Goal: Entertainment & Leisure: Consume media (video, audio)

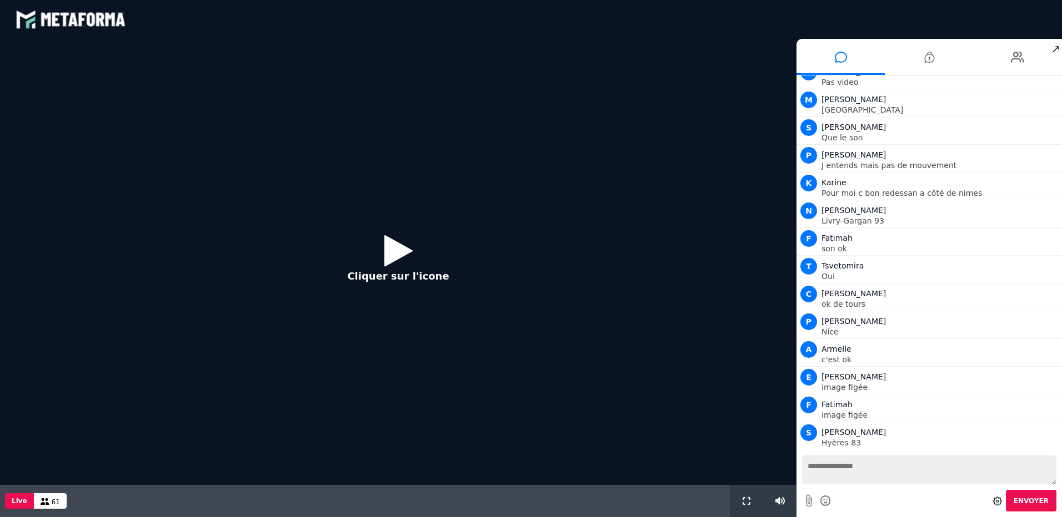
scroll to position [791, 0]
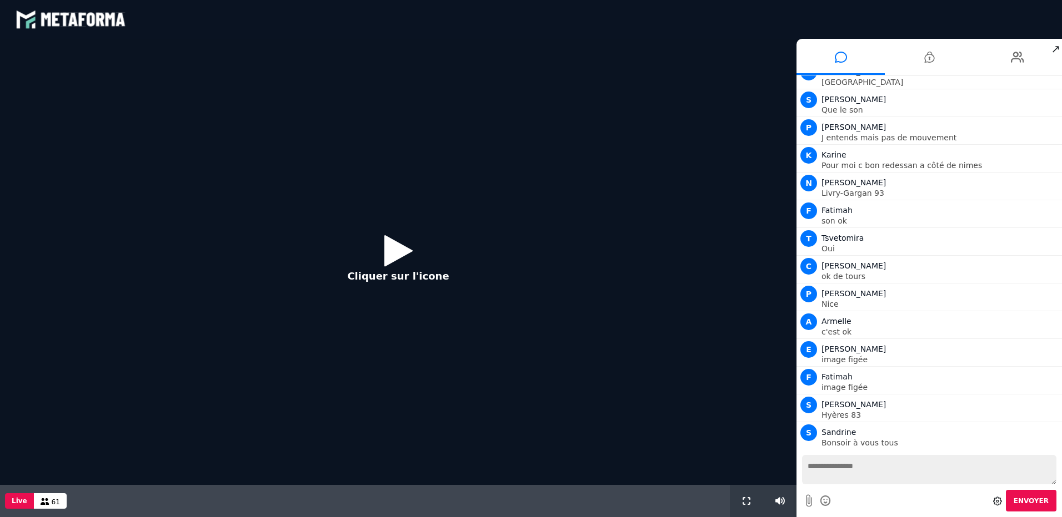
click at [401, 255] on icon at bounding box center [398, 251] width 28 height 36
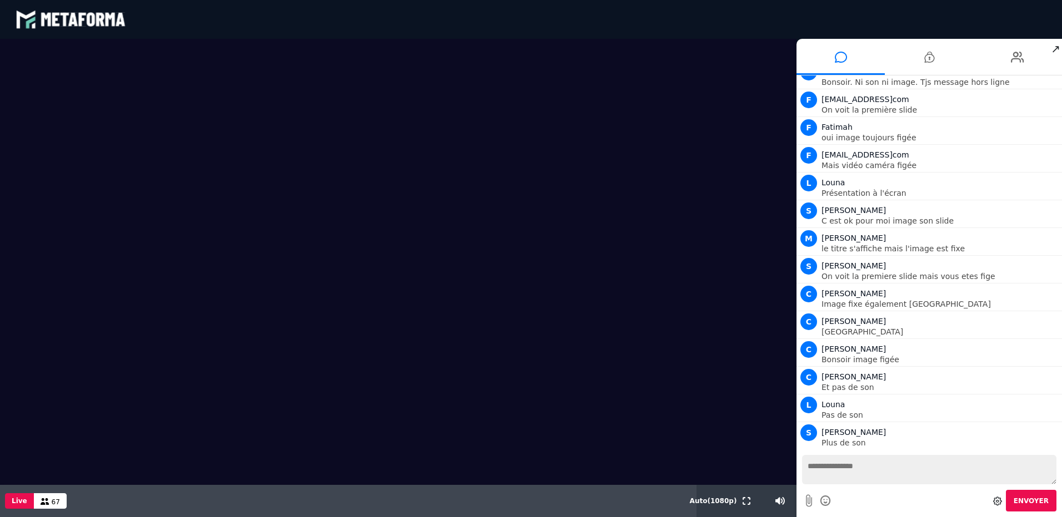
scroll to position [1707, 0]
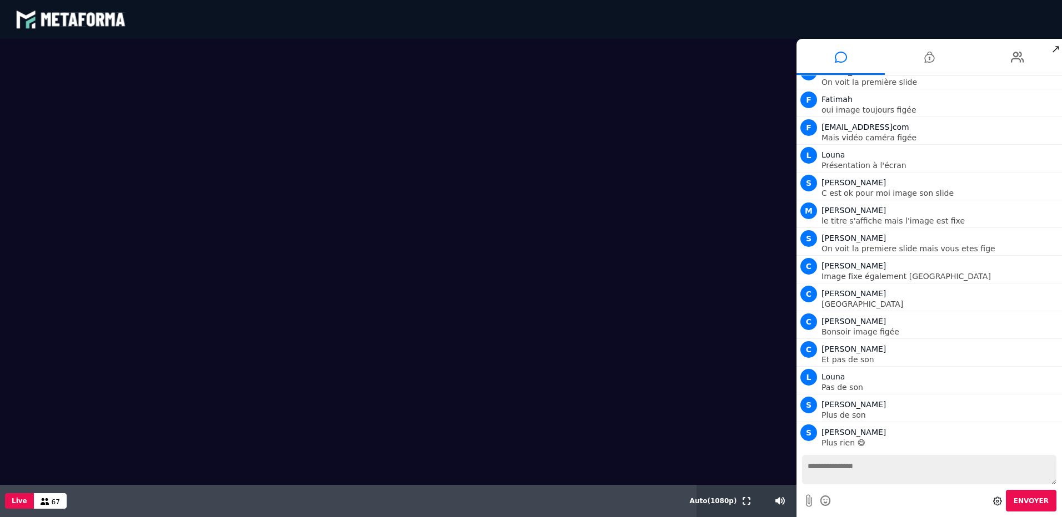
click at [441, 178] on video at bounding box center [398, 262] width 796 height 446
click at [445, 128] on video at bounding box center [398, 262] width 796 height 446
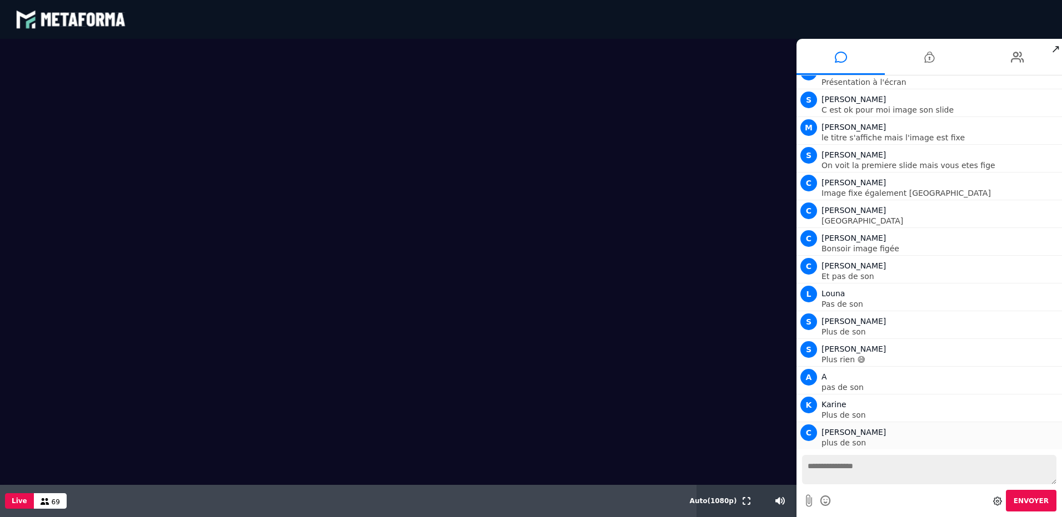
scroll to position [1818, 0]
click at [893, 467] on textarea at bounding box center [929, 469] width 254 height 29
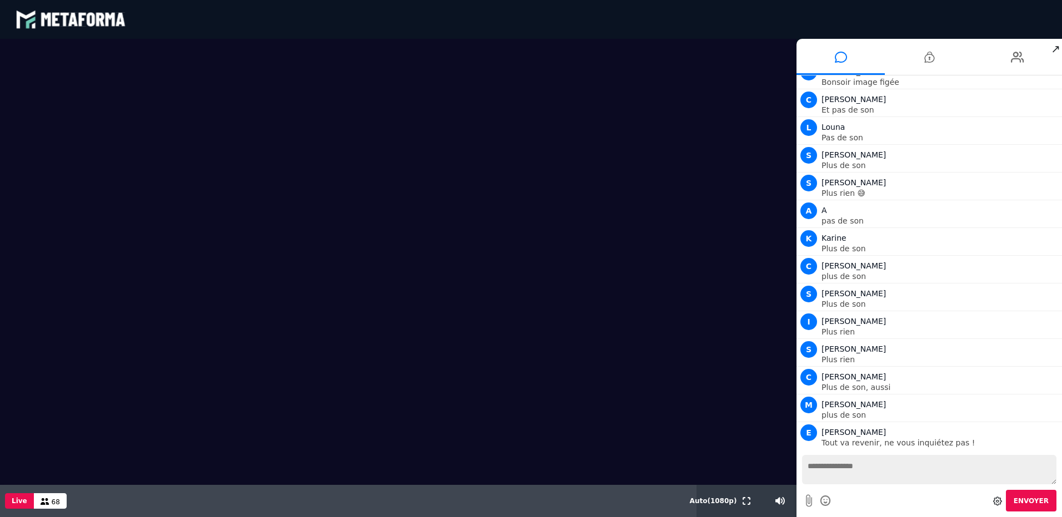
scroll to position [1985, 0]
click at [224, 110] on video at bounding box center [398, 262] width 796 height 446
click at [183, 156] on video at bounding box center [398, 262] width 796 height 446
click at [42, 501] on icon at bounding box center [45, 502] width 9 height 7
click at [333, 373] on video at bounding box center [398, 262] width 796 height 446
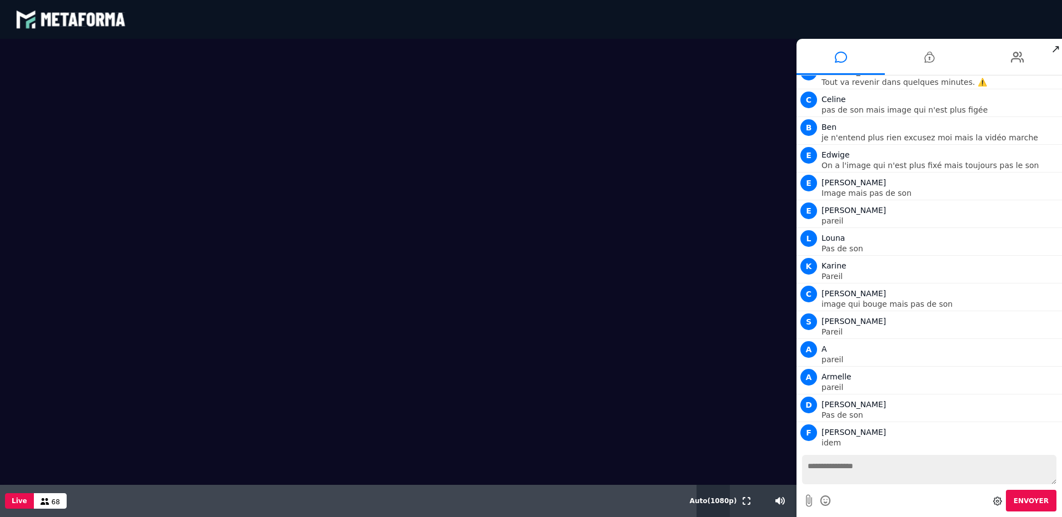
scroll to position [2624, 0]
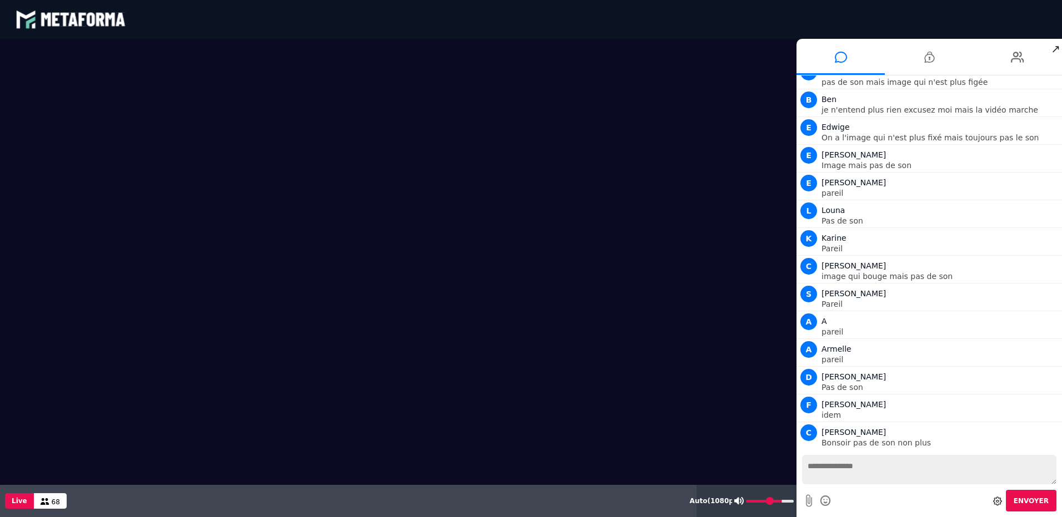
click at [778, 501] on input "range" at bounding box center [770, 501] width 48 height 3
click at [775, 502] on input "range" at bounding box center [770, 501] width 48 height 3
click at [740, 502] on icon at bounding box center [738, 502] width 9 height 8
click at [740, 502] on icon at bounding box center [739, 502] width 10 height 8
type input "**"
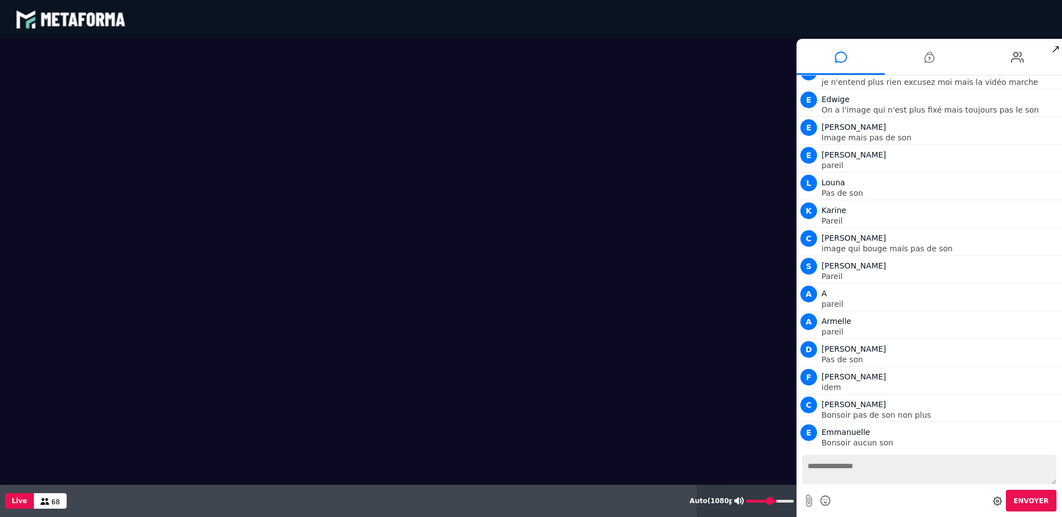
scroll to position [2679, 0]
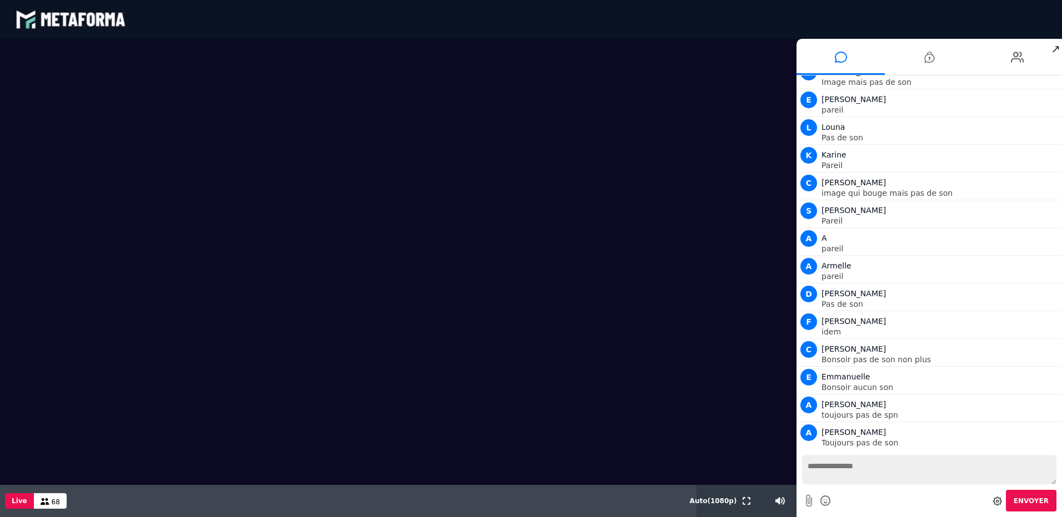
click at [831, 470] on textarea at bounding box center [929, 469] width 254 height 29
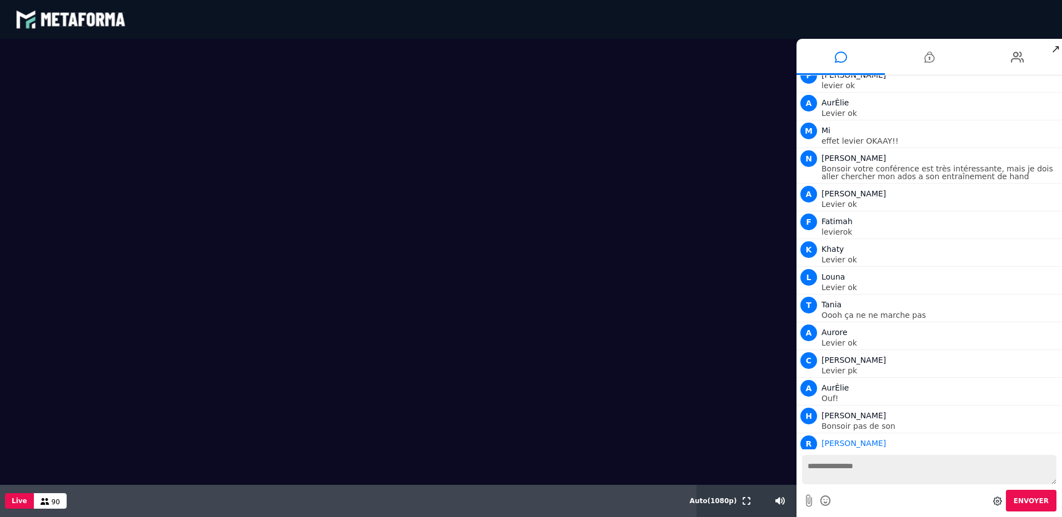
scroll to position [18188, 0]
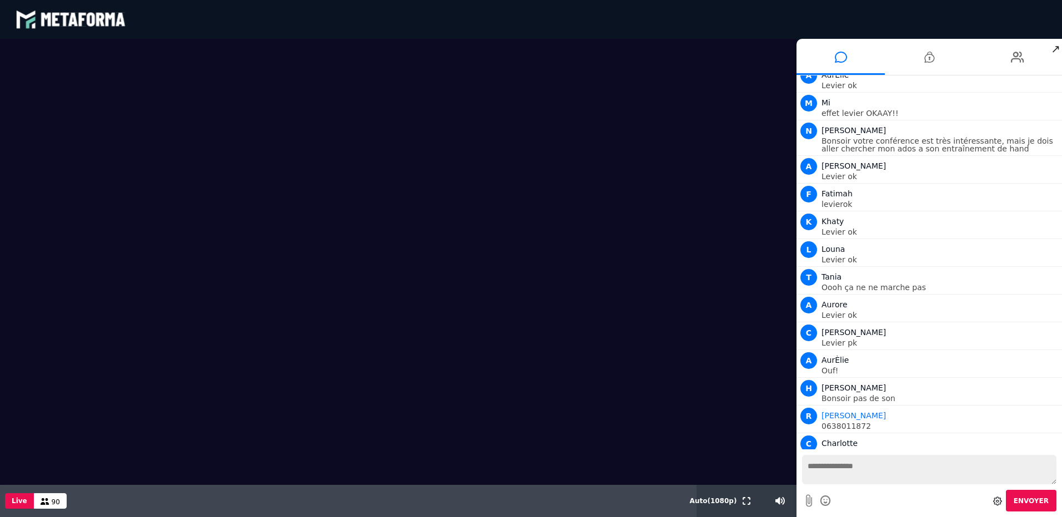
drag, startPoint x: 1027, startPoint y: 360, endPoint x: 1061, endPoint y: 491, distance: 134.9
click at [1061, 446] on html "blastream met_channel-baf731d39c3f3c2e63b6d22e1a4d907f fr en fr Scène Compte li…" at bounding box center [531, 258] width 1062 height 517
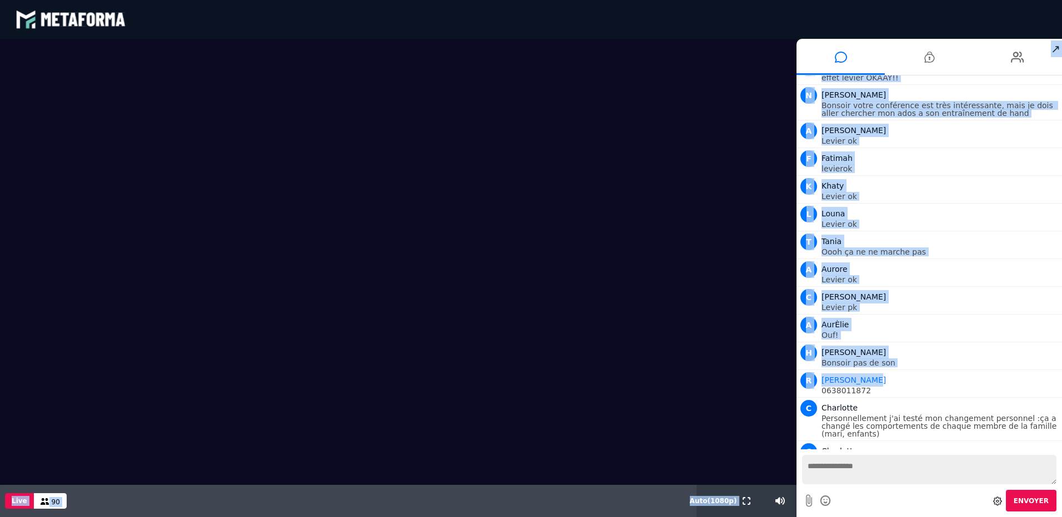
scroll to position [18252, 0]
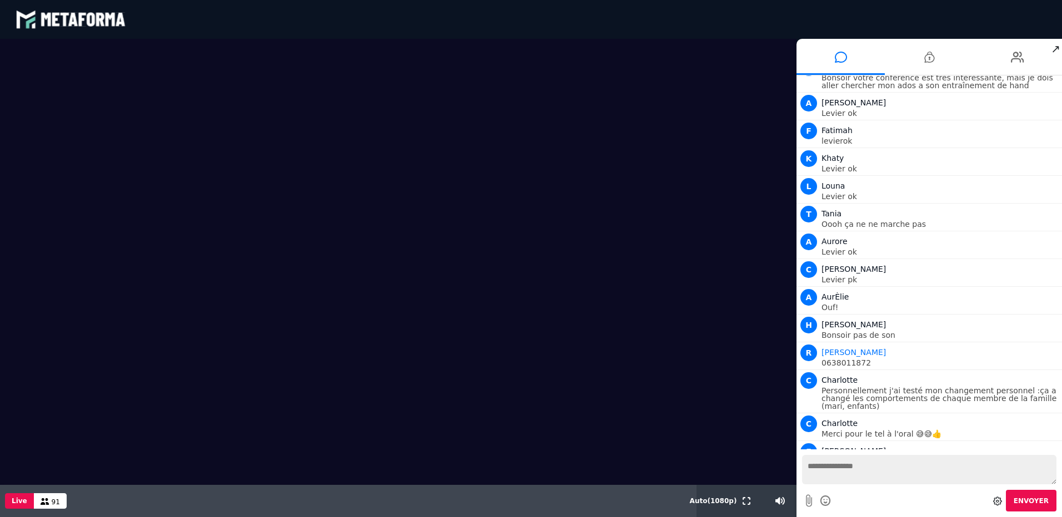
drag, startPoint x: 1057, startPoint y: 499, endPoint x: 1024, endPoint y: 524, distance: 41.6
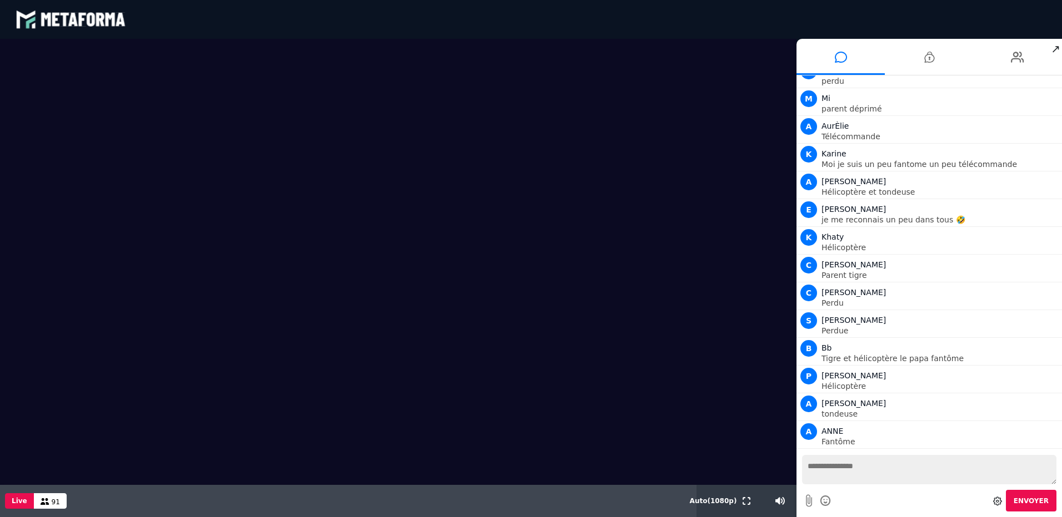
scroll to position [19029, 0]
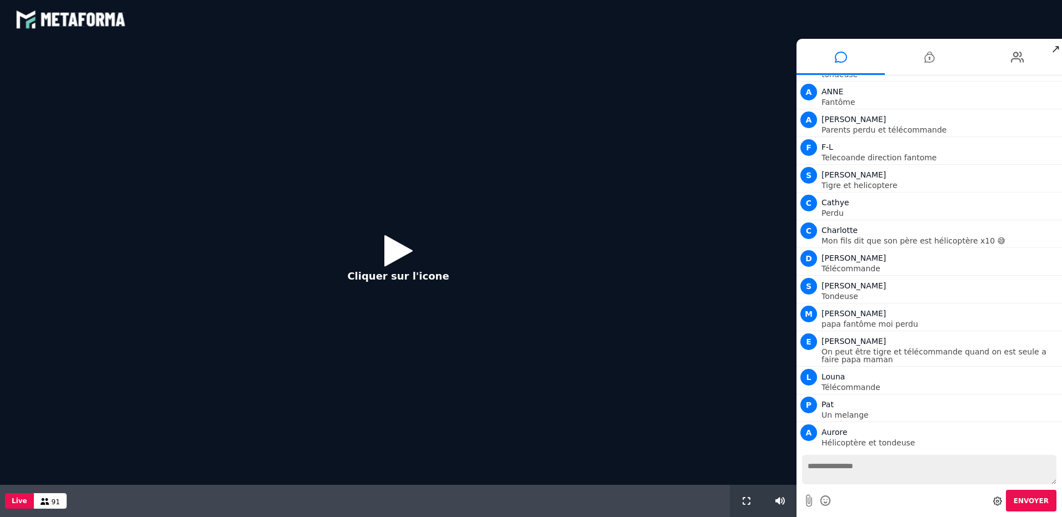
scroll to position [779, 0]
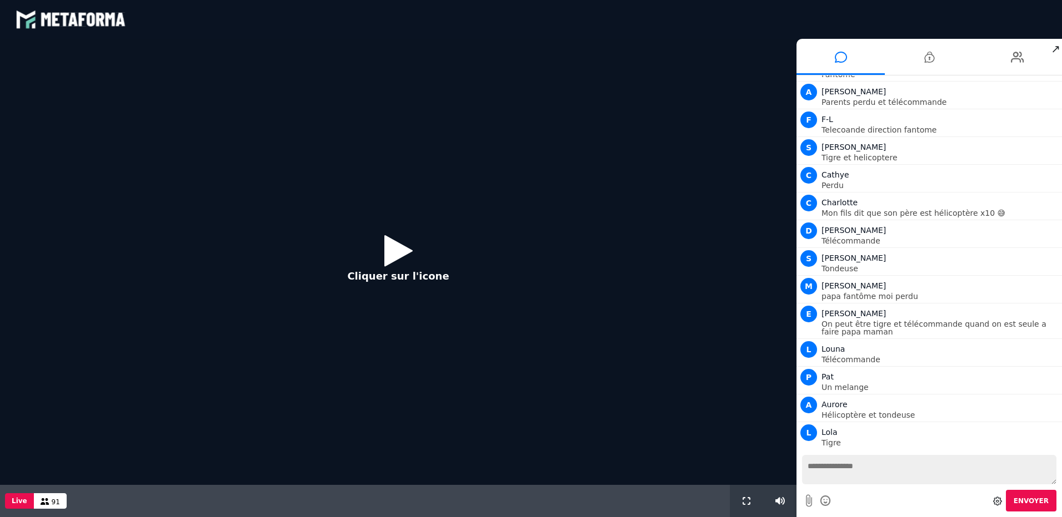
click at [383, 245] on button "Cliquer sur l'icone" at bounding box center [398, 263] width 124 height 72
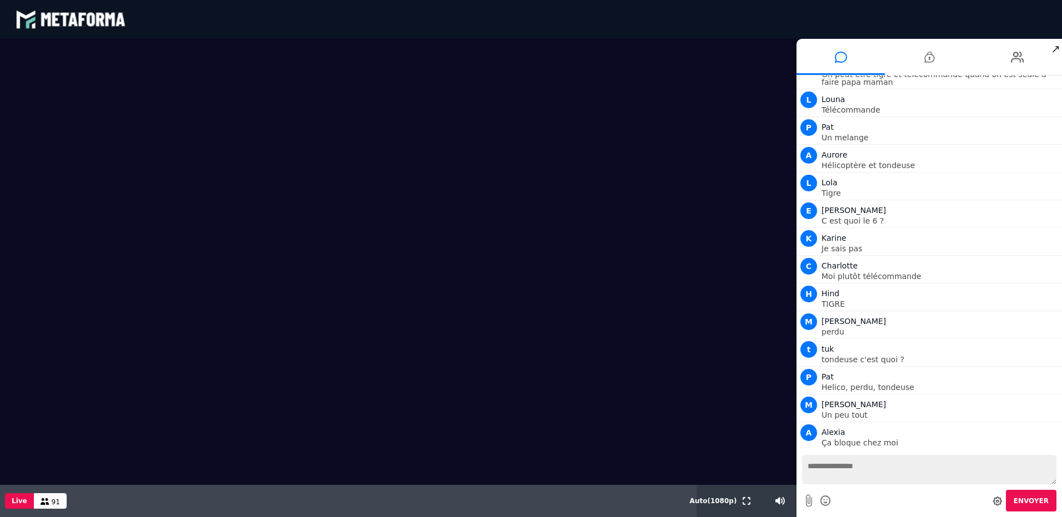
scroll to position [1057, 0]
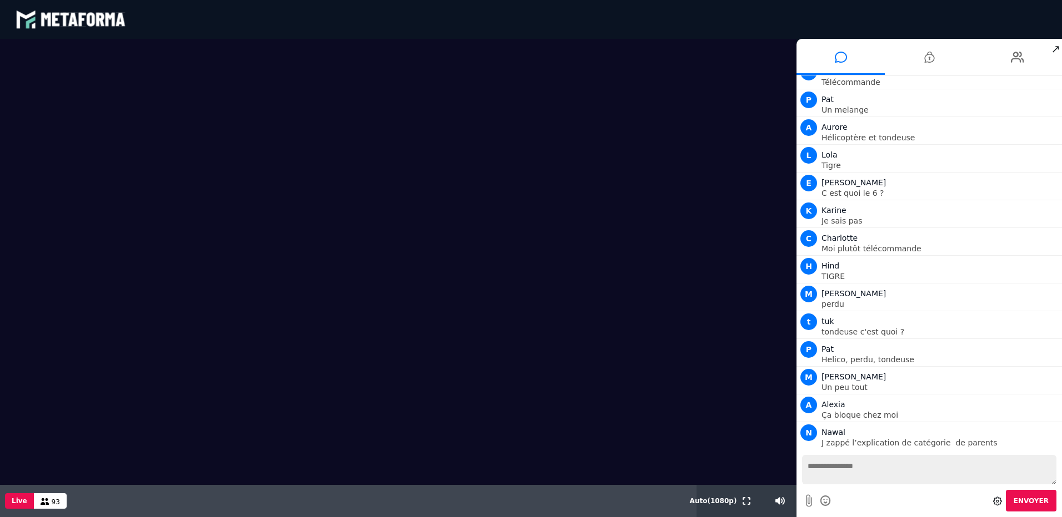
click at [423, 171] on video at bounding box center [398, 262] width 796 height 446
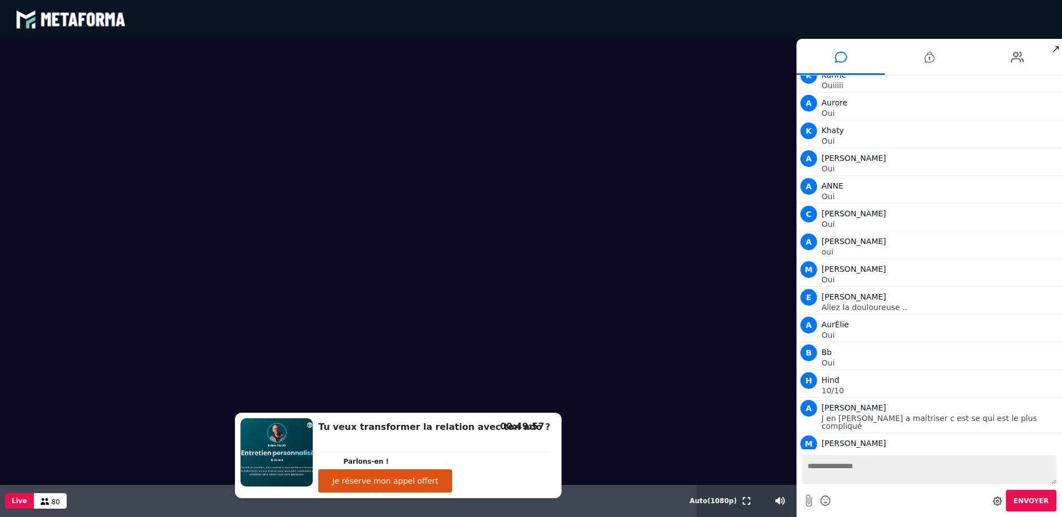
scroll to position [4477, 0]
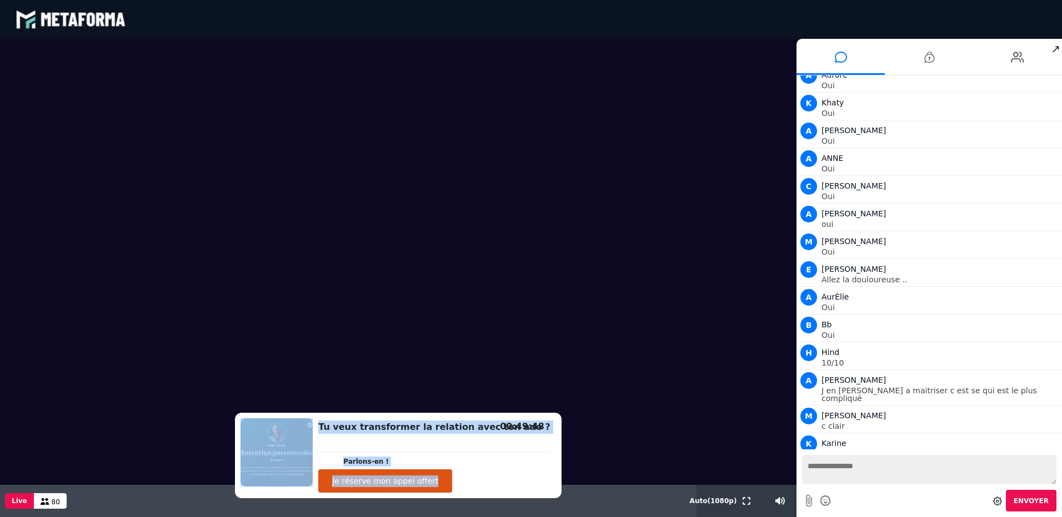
drag, startPoint x: 418, startPoint y: 436, endPoint x: 410, endPoint y: 366, distance: 70.9
click at [410, 366] on div "Tu veux transformer la relation avec ton ado ? Parlons-en ! Je réserve mon appe…" at bounding box center [398, 278] width 796 height 479
click at [442, 466] on p "Parlons-en !" at bounding box center [446, 462] width 207 height 10
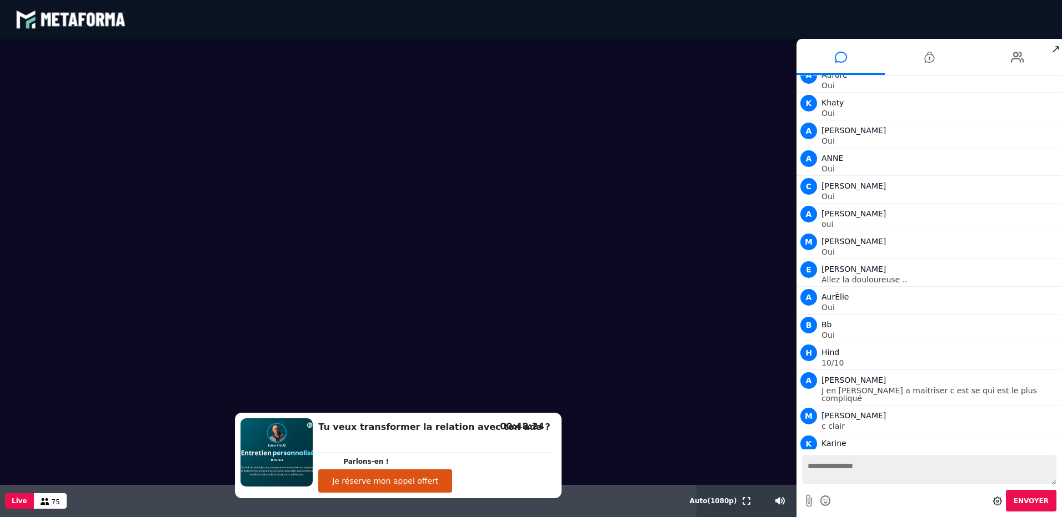
scroll to position [4512, 0]
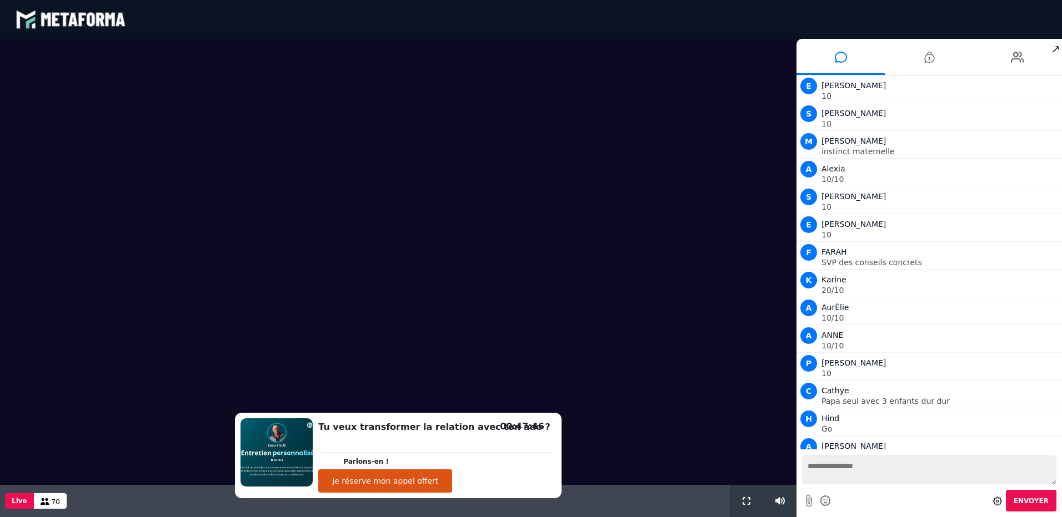
scroll to position [751, 0]
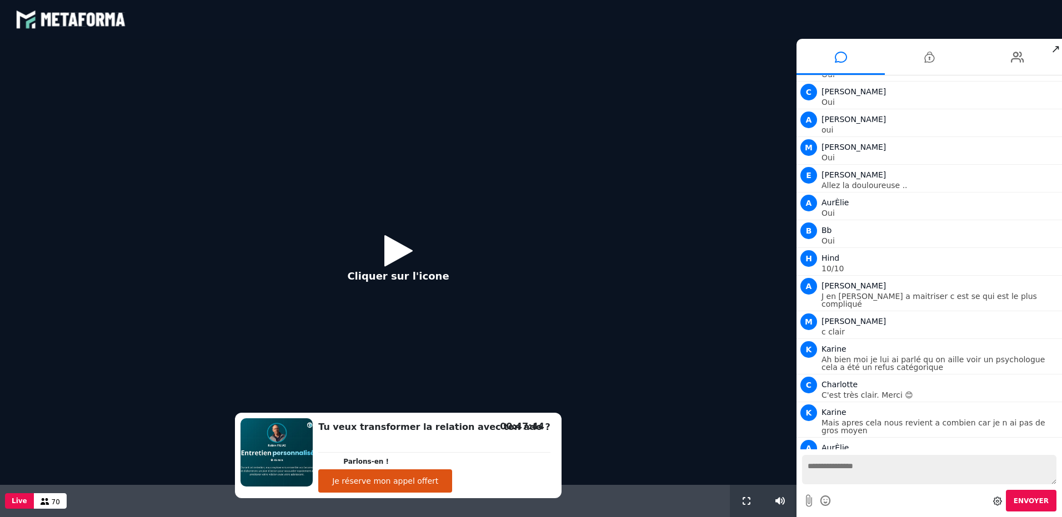
click at [401, 245] on icon at bounding box center [398, 251] width 28 height 36
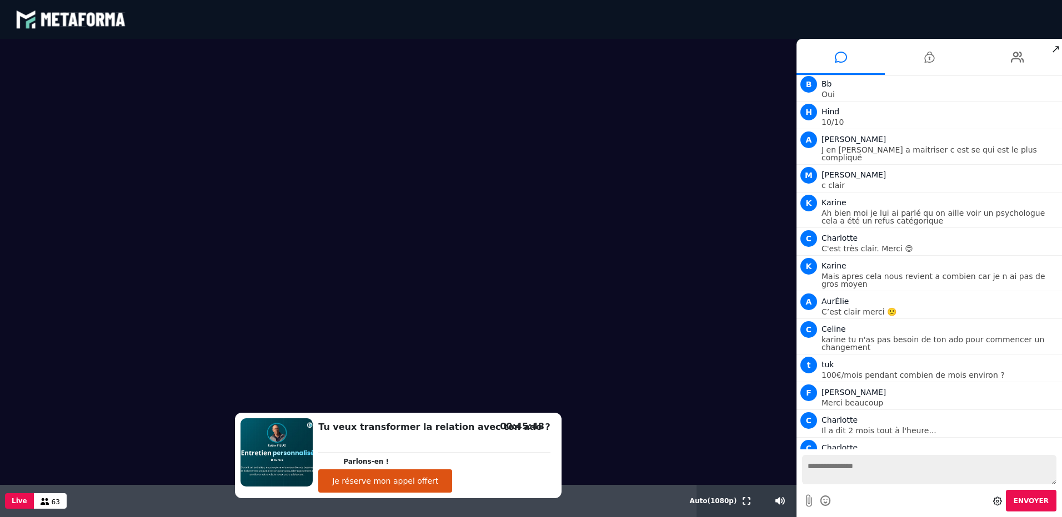
scroll to position [933, 0]
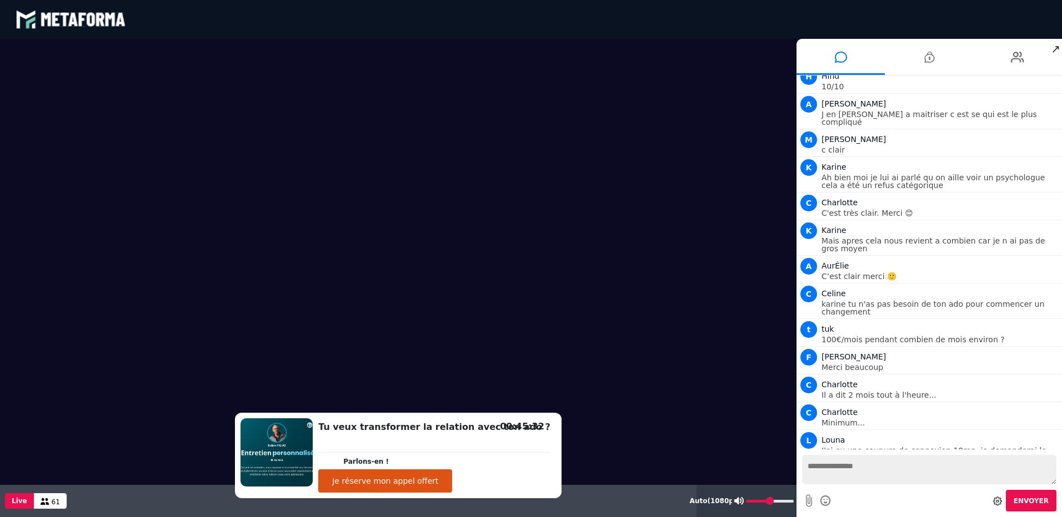
drag, startPoint x: 780, startPoint y: 502, endPoint x: 770, endPoint y: 500, distance: 10.1
type input "**"
click at [770, 500] on input "range" at bounding box center [770, 501] width 48 height 3
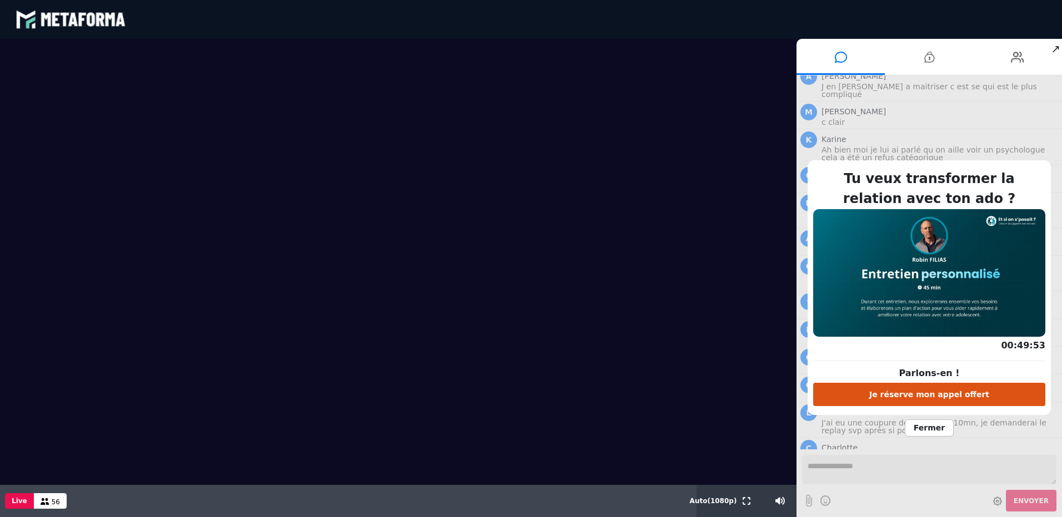
click at [935, 433] on span "Fermer" at bounding box center [928, 428] width 49 height 17
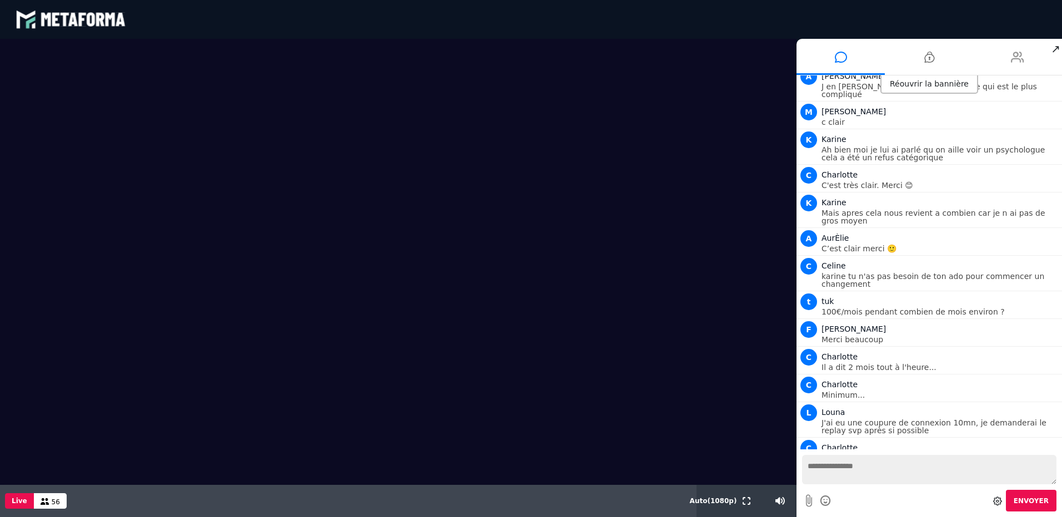
click at [1021, 53] on icon at bounding box center [1017, 57] width 13 height 28
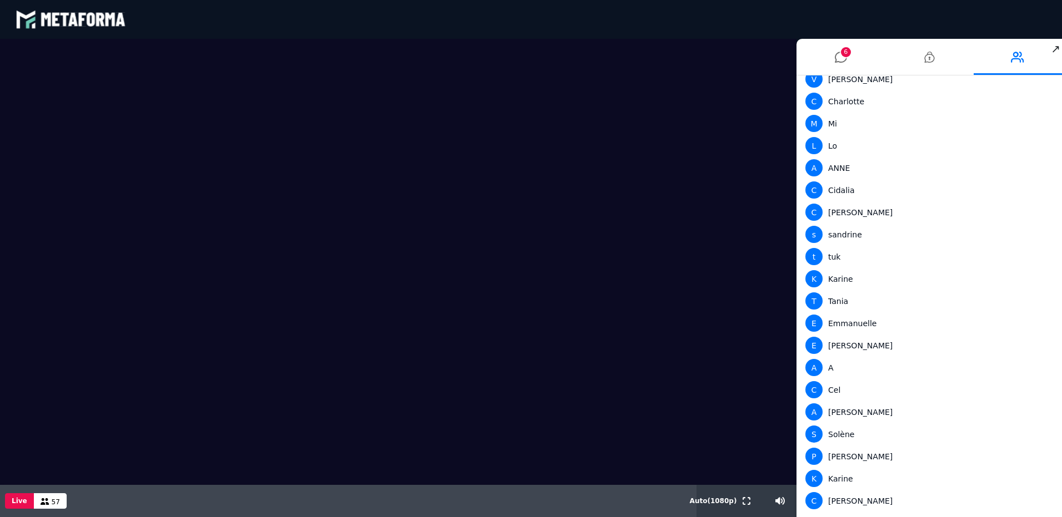
scroll to position [912, 0]
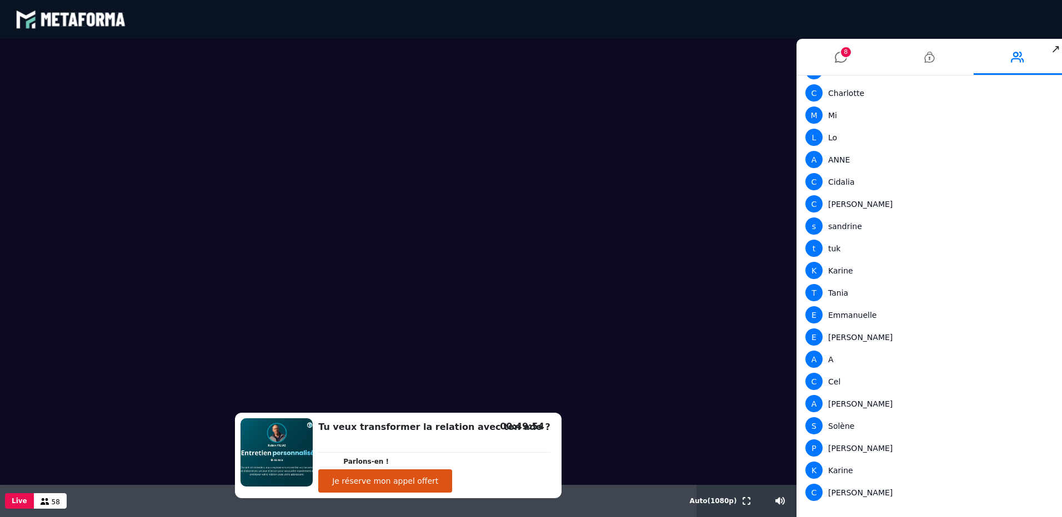
click at [304, 450] on img at bounding box center [276, 453] width 72 height 68
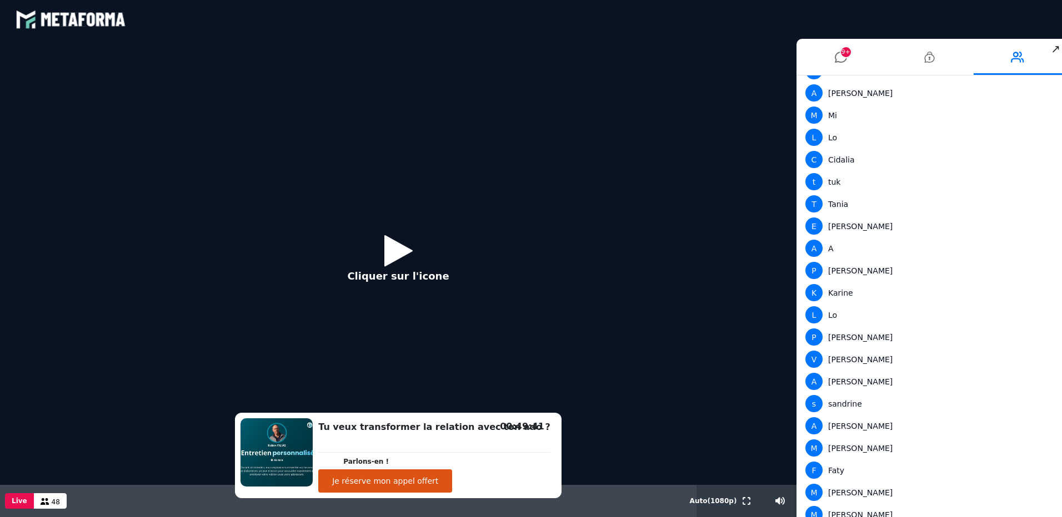
scroll to position [534, 0]
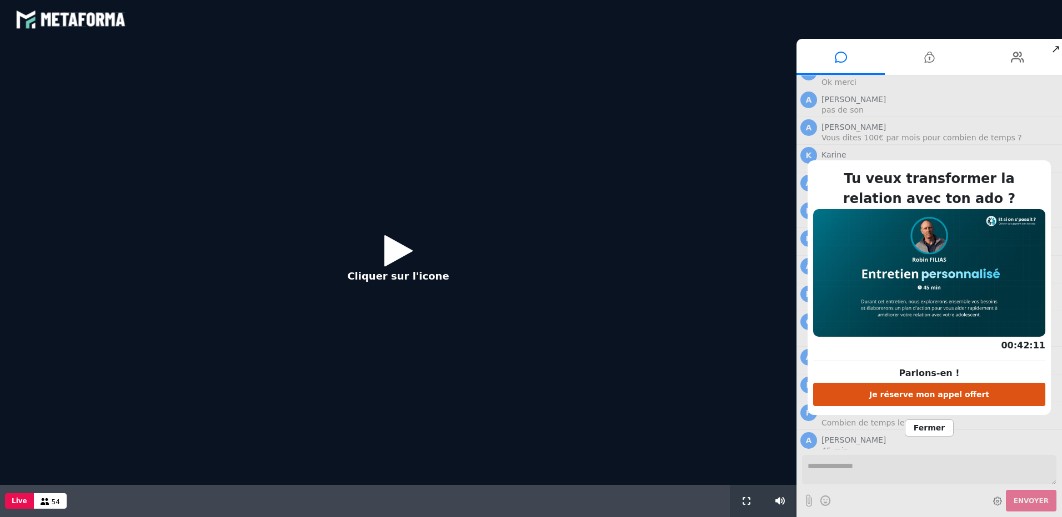
scroll to position [802, 0]
click at [403, 252] on icon at bounding box center [398, 251] width 28 height 36
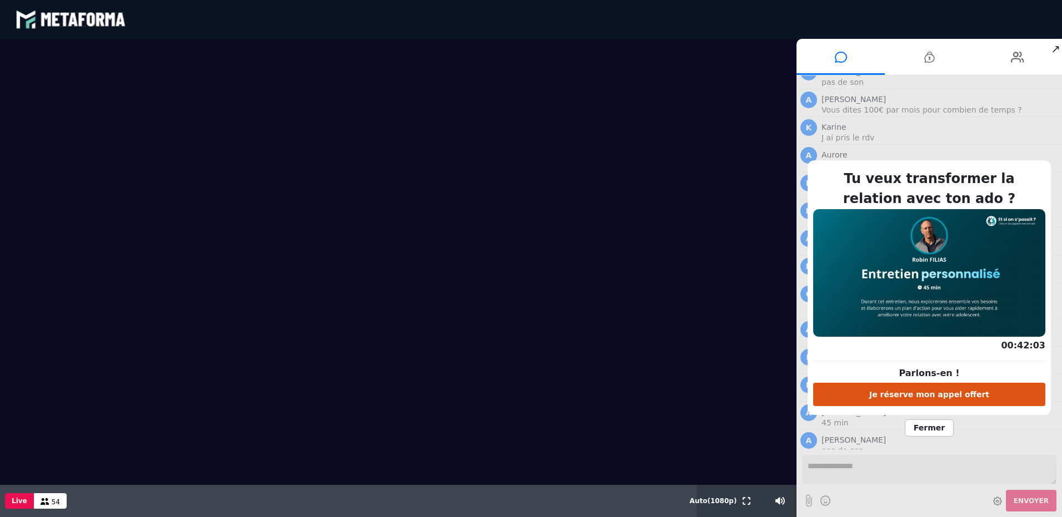
click at [937, 428] on span "Fermer" at bounding box center [928, 428] width 49 height 17
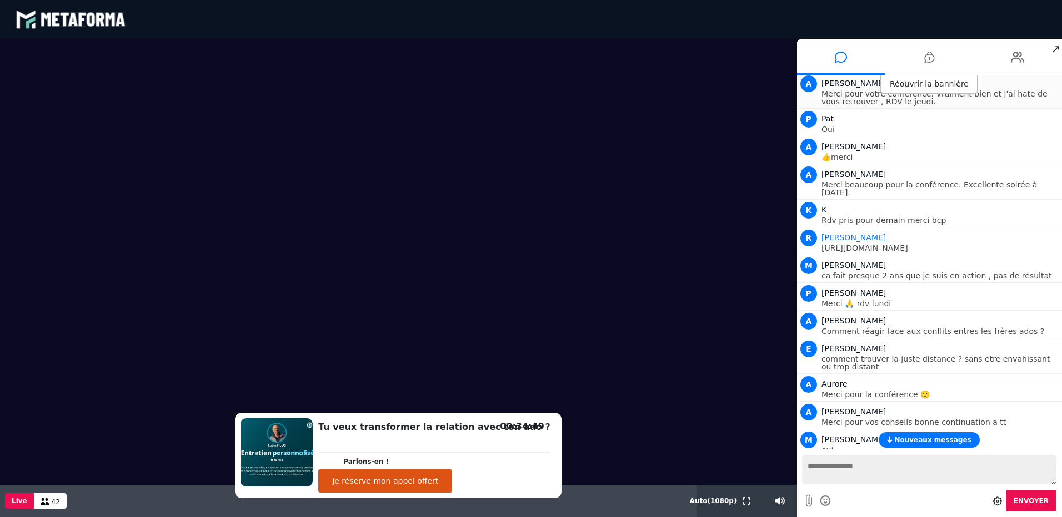
scroll to position [2716, 0]
